Goal: Check status

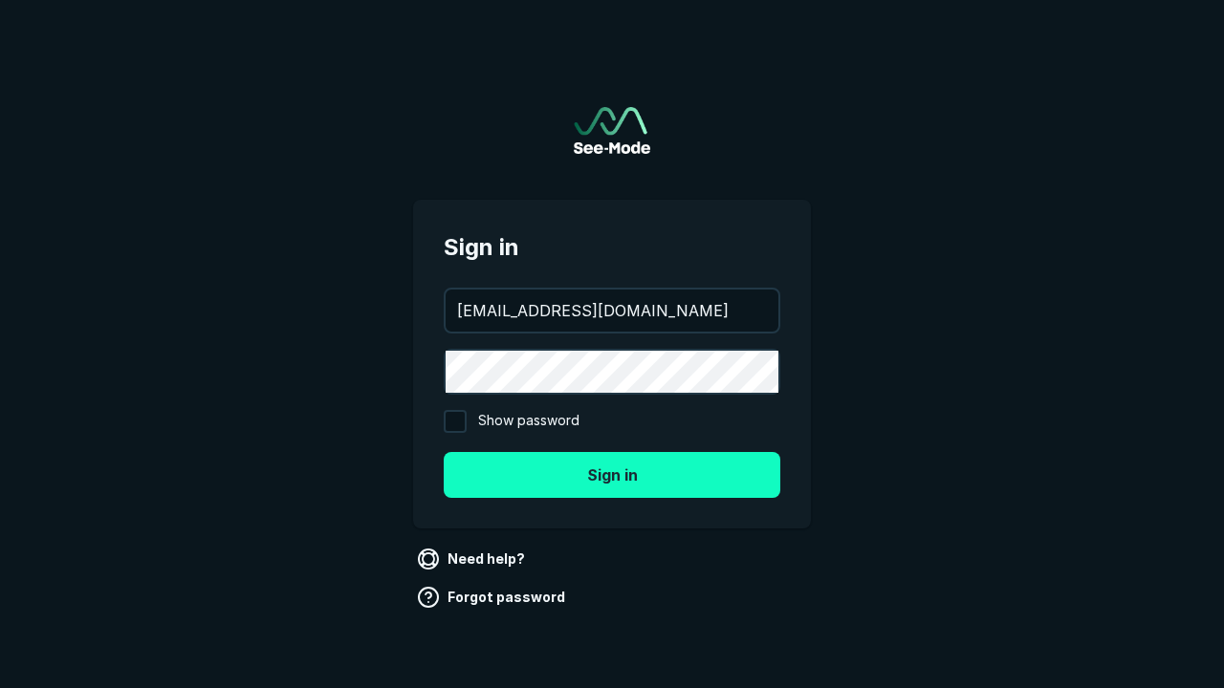
click at [612, 474] on button "Sign in" at bounding box center [612, 475] width 337 height 46
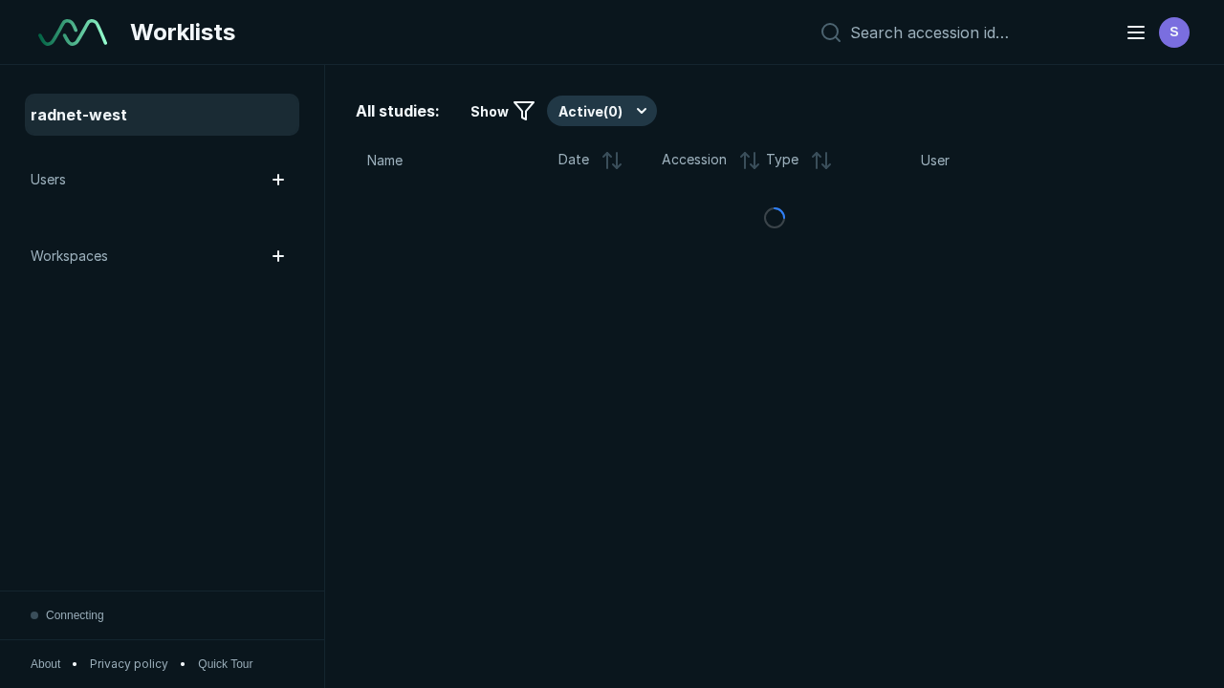
scroll to position [5221, 7964]
